Goal: Navigation & Orientation: Find specific page/section

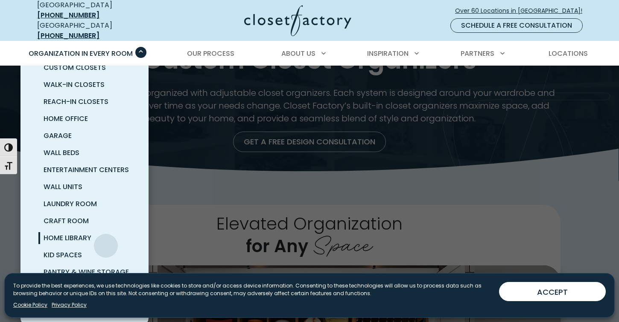
scroll to position [49, 0]
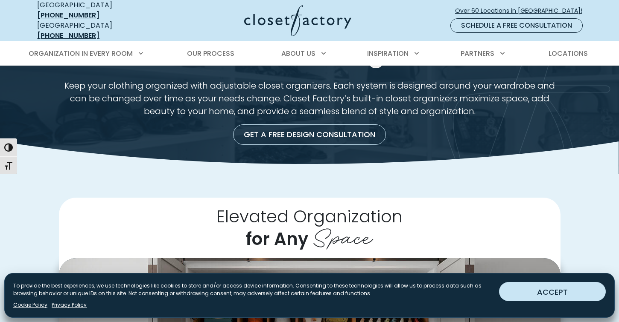
click at [540, 287] on button "ACCEPT" at bounding box center [552, 291] width 107 height 19
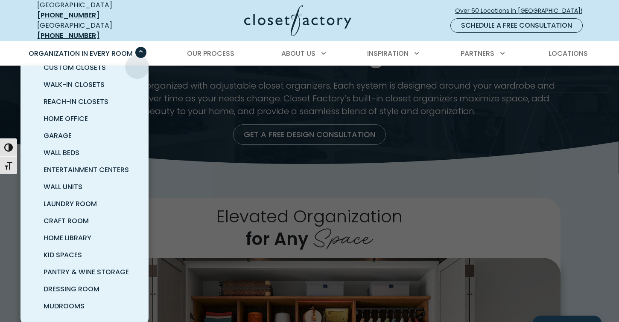
click at [137, 50] on div "Organization in Every Room Custom Closets Walk-In Closets Reach-In Closets Home…" at bounding box center [85, 54] width 124 height 24
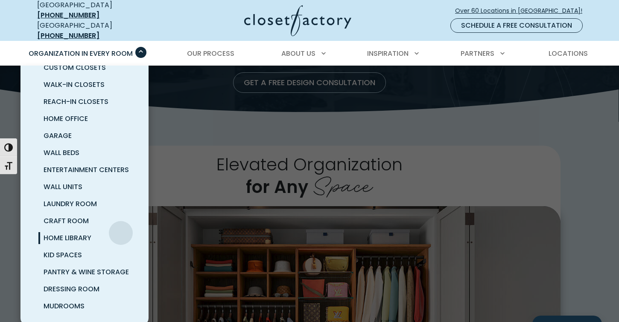
scroll to position [116, 0]
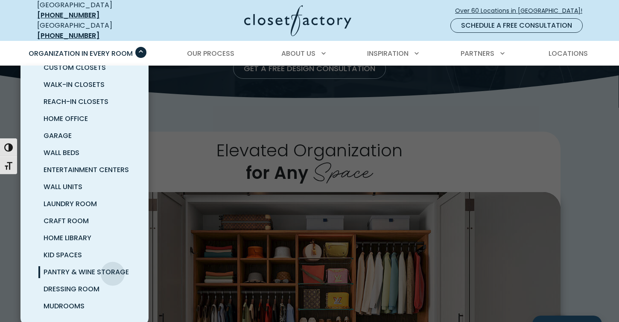
click at [112, 268] on span "Pantry & Wine Storage" at bounding box center [86, 272] width 85 height 10
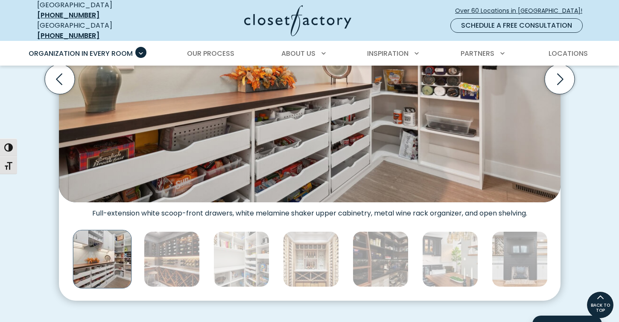
scroll to position [225, 0]
